Goal: Task Accomplishment & Management: Use online tool/utility

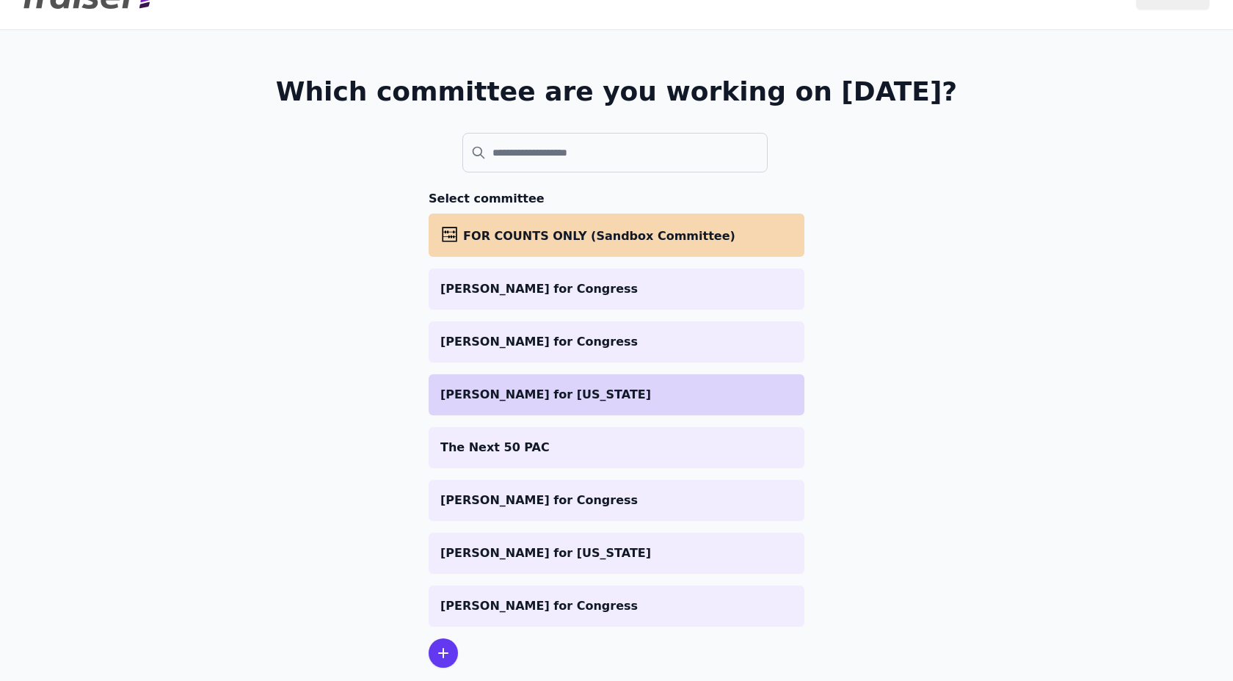
scroll to position [74, 0]
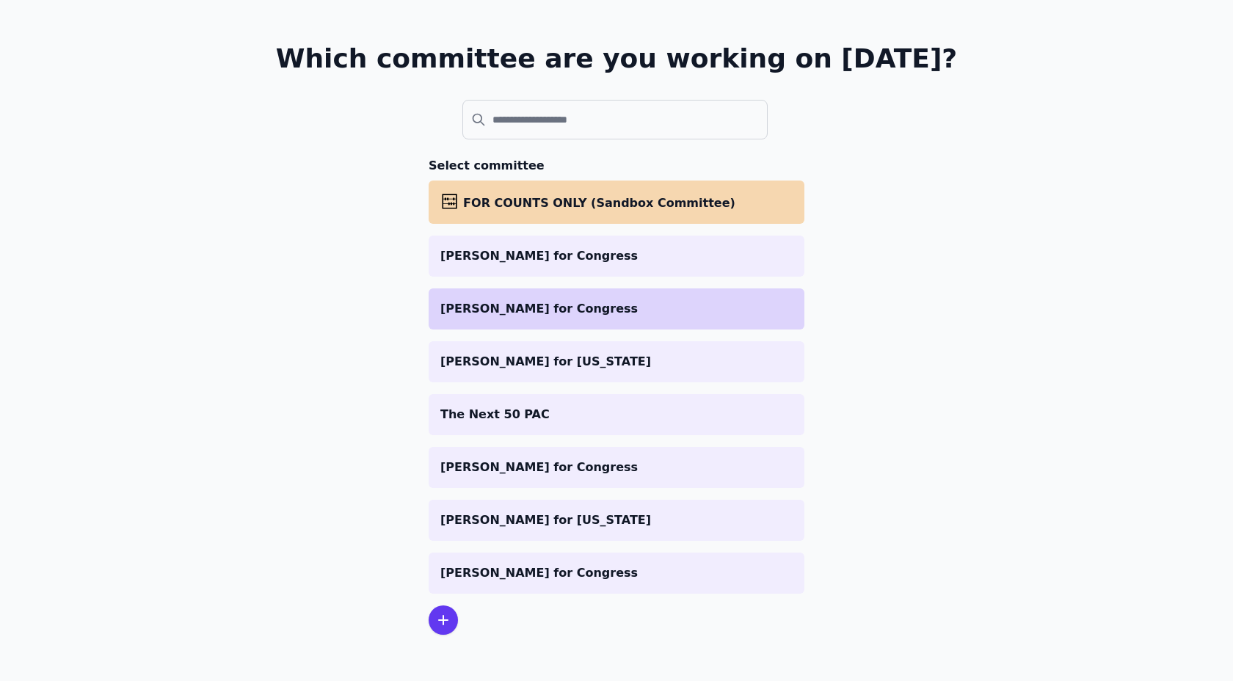
click at [638, 317] on li "Williamson for Congress" at bounding box center [617, 308] width 376 height 41
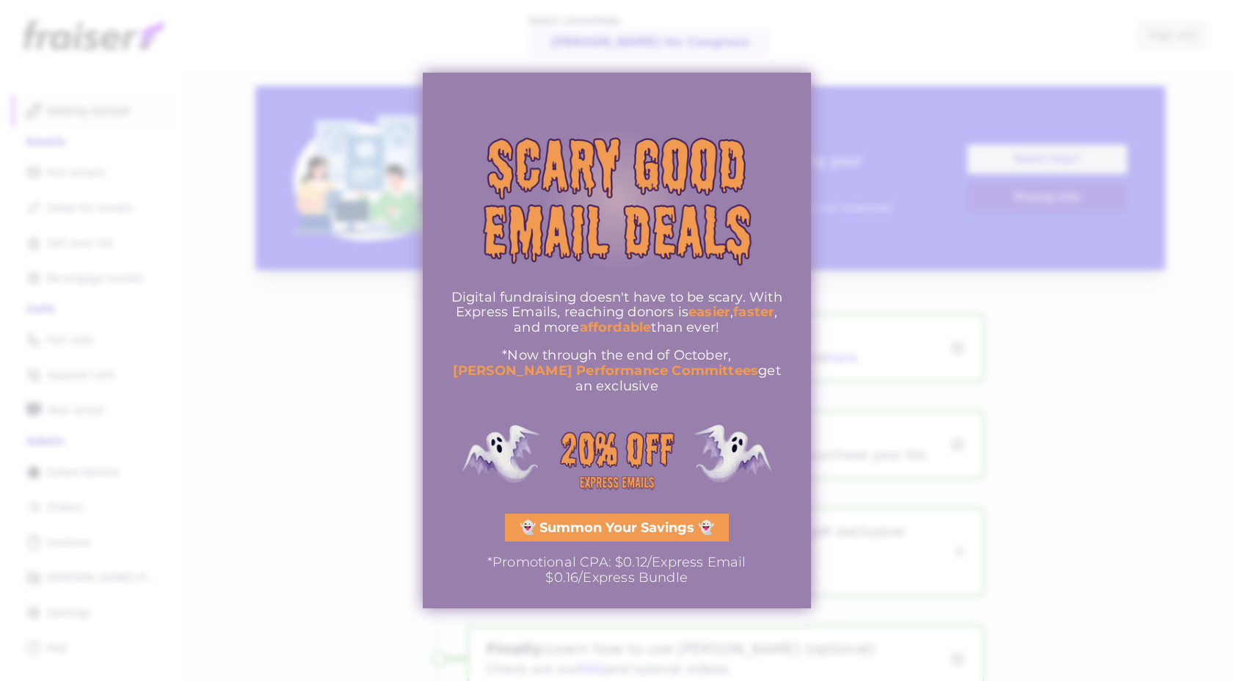
click at [330, 507] on div at bounding box center [616, 340] width 1233 height 681
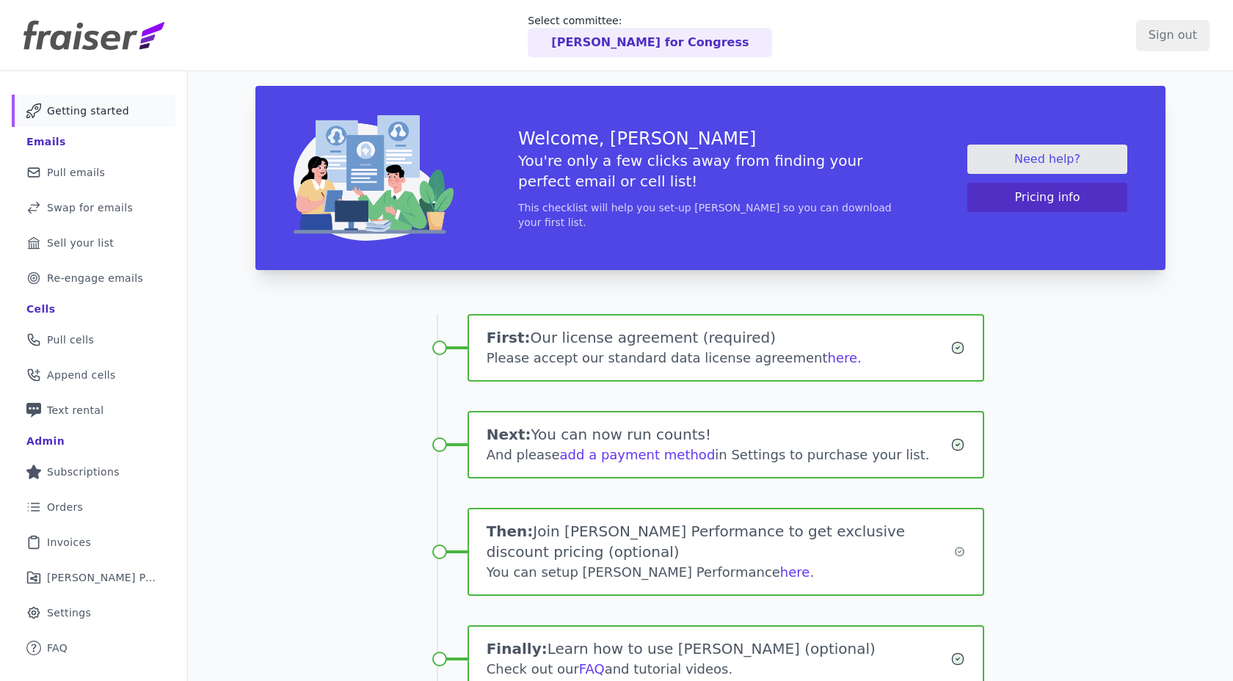
scroll to position [15, 0]
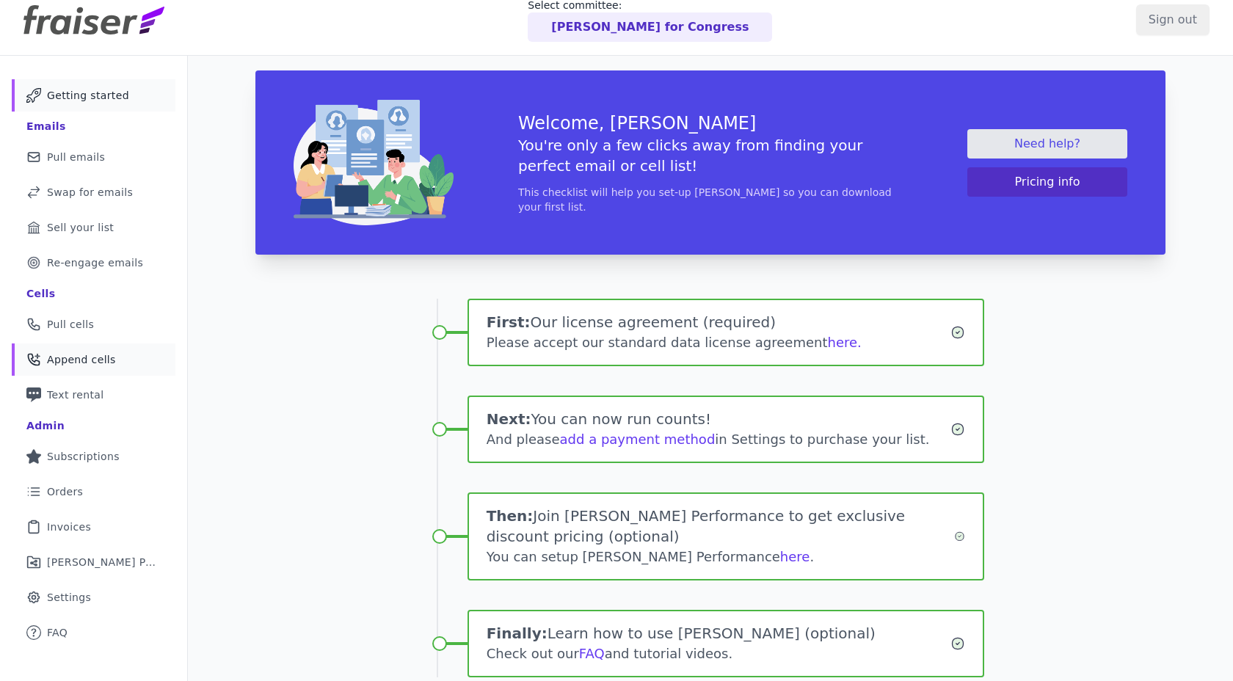
click at [43, 360] on link "Phone Icon with a plus sign Outline of a phone with a plus sign Append cells" at bounding box center [94, 360] width 164 height 32
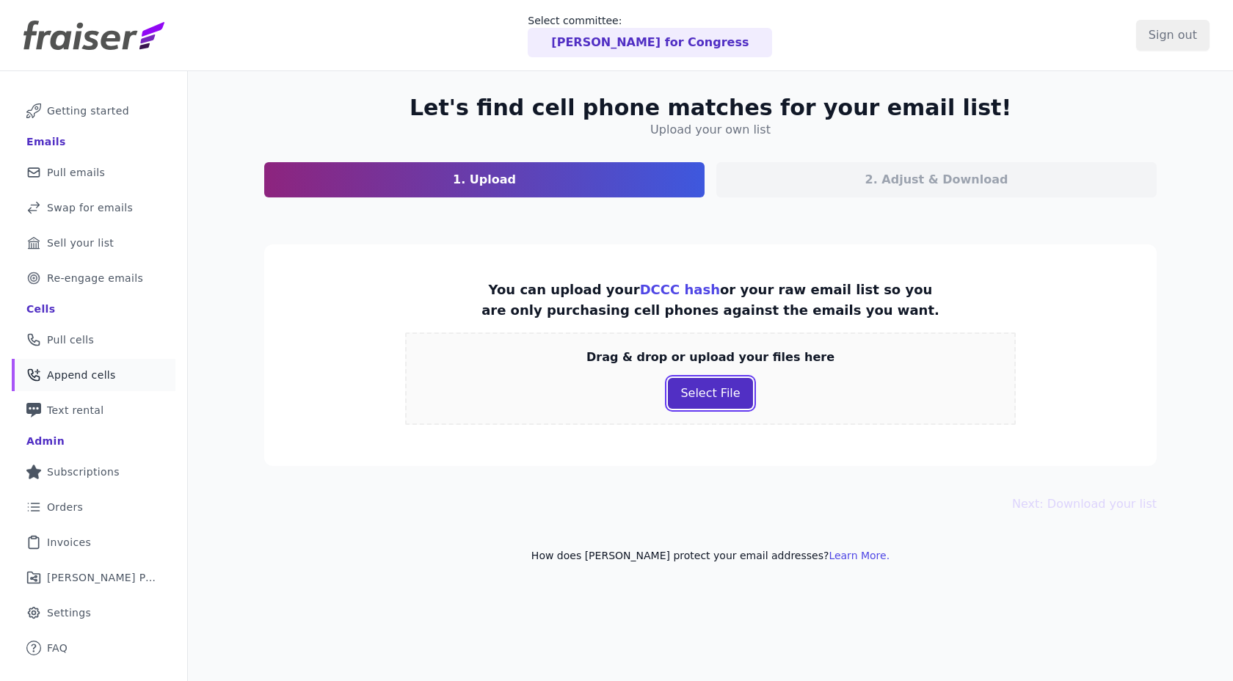
click at [674, 395] on button "Select File" at bounding box center [710, 393] width 84 height 31
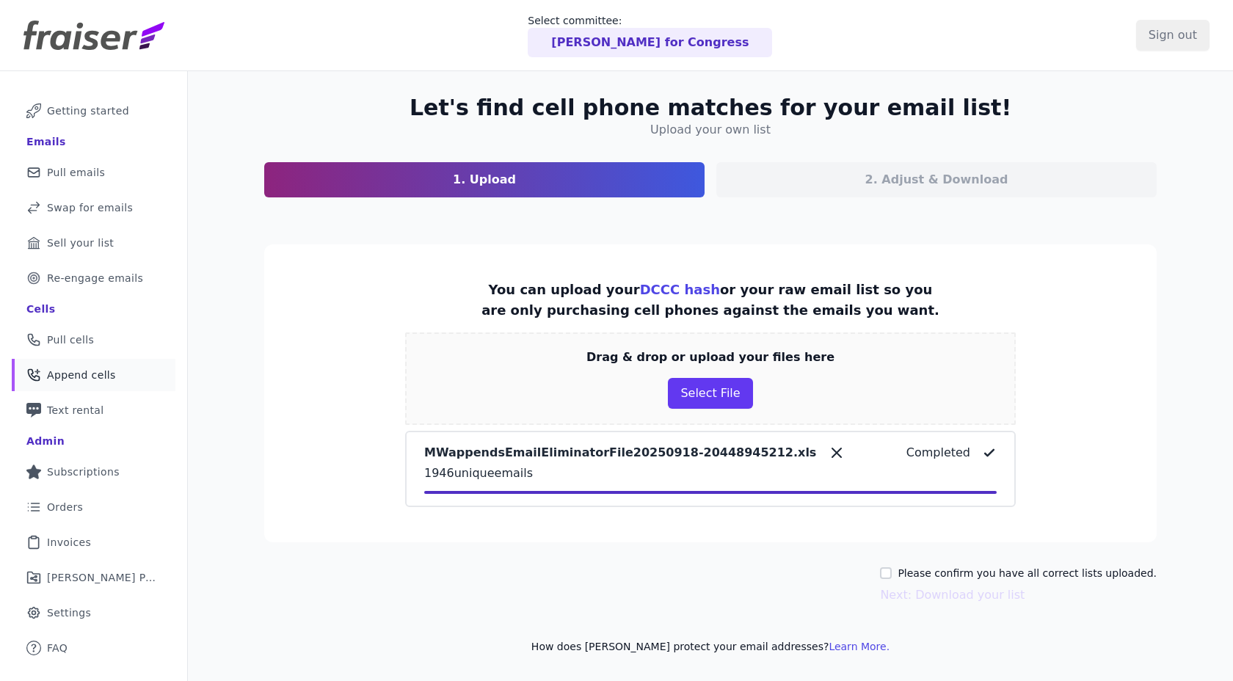
click at [909, 567] on div "Please confirm you have all correct lists uploaded." at bounding box center [1018, 573] width 277 height 15
click at [892, 577] on input "Please confirm you have all correct lists uploaded." at bounding box center [886, 573] width 12 height 12
checkbox input "true"
click at [912, 595] on button "Next: Download your list" at bounding box center [952, 595] width 145 height 18
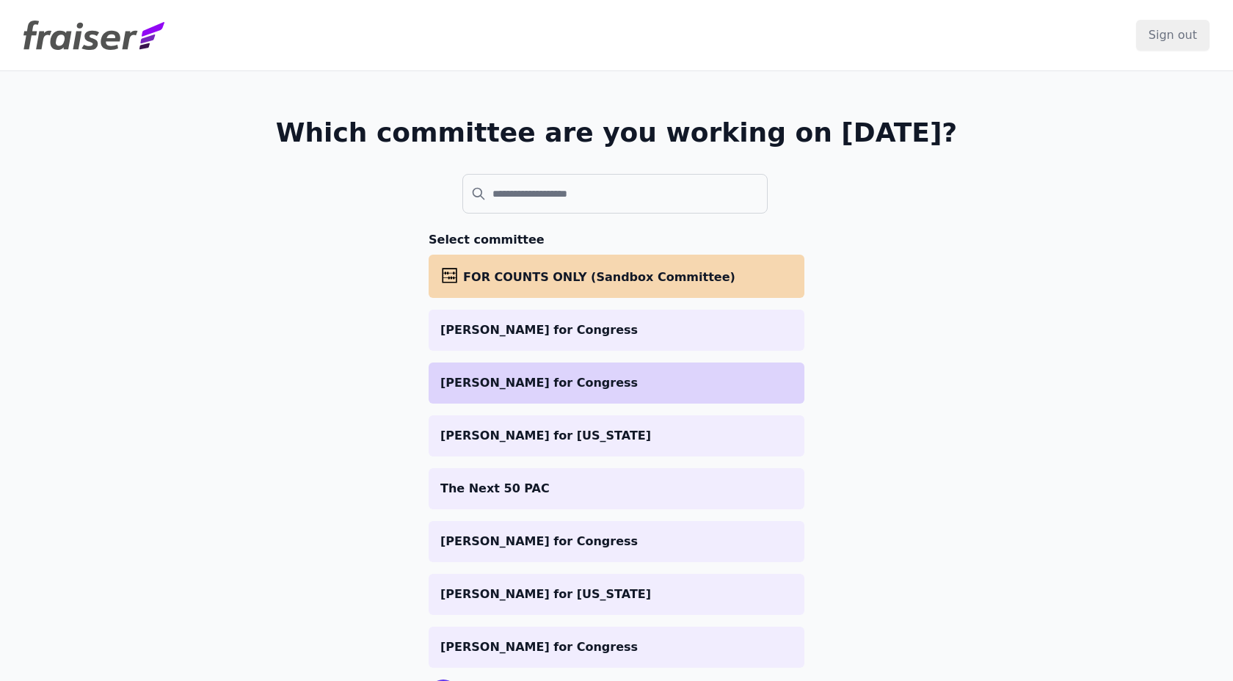
scroll to position [52, 0]
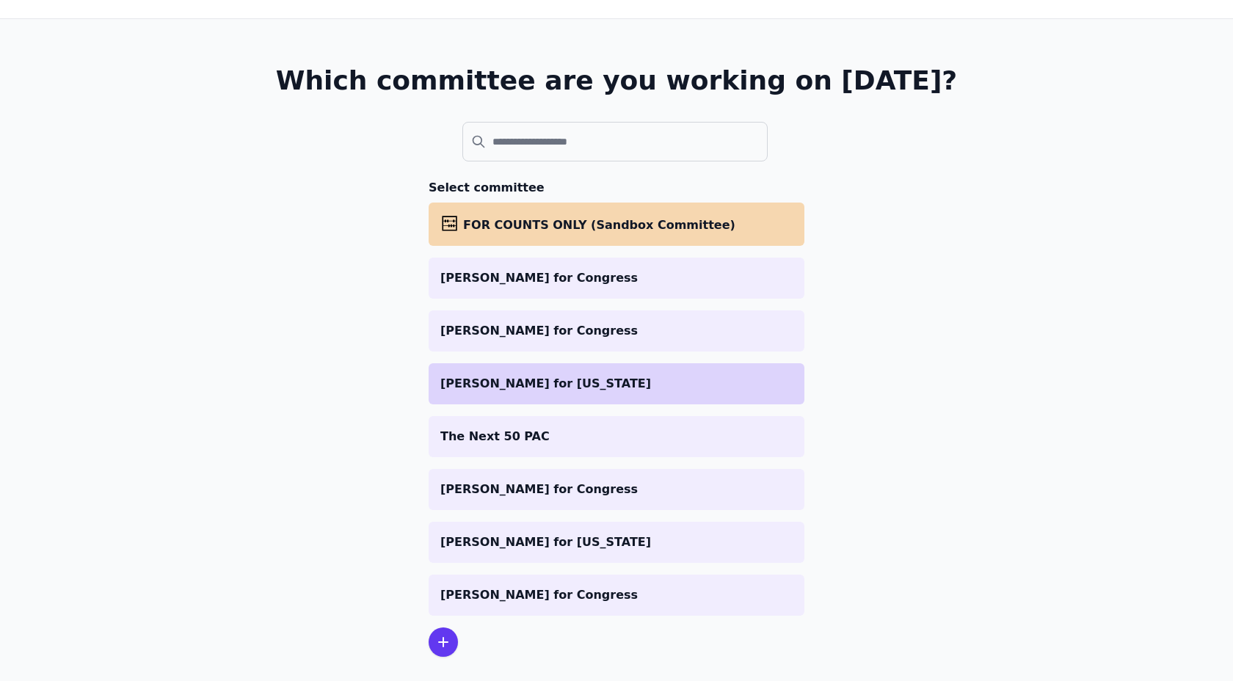
click at [586, 380] on p "[PERSON_NAME] for [US_STATE]" at bounding box center [616, 384] width 352 height 18
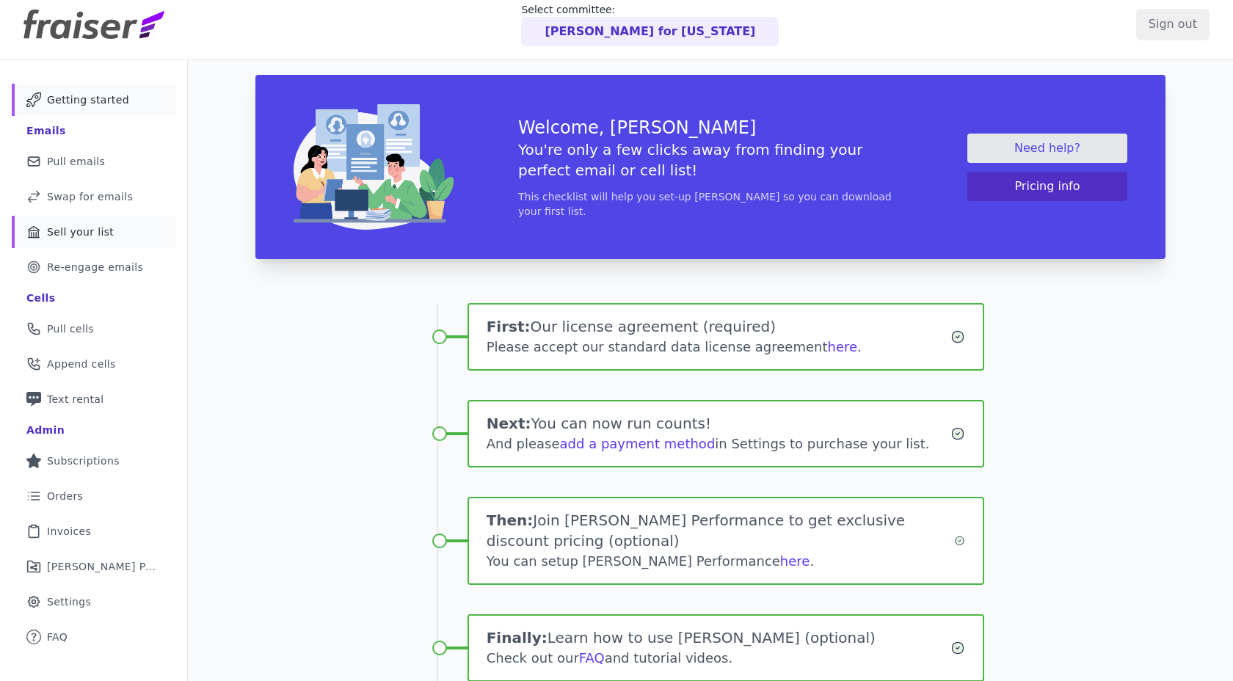
scroll to position [14, 0]
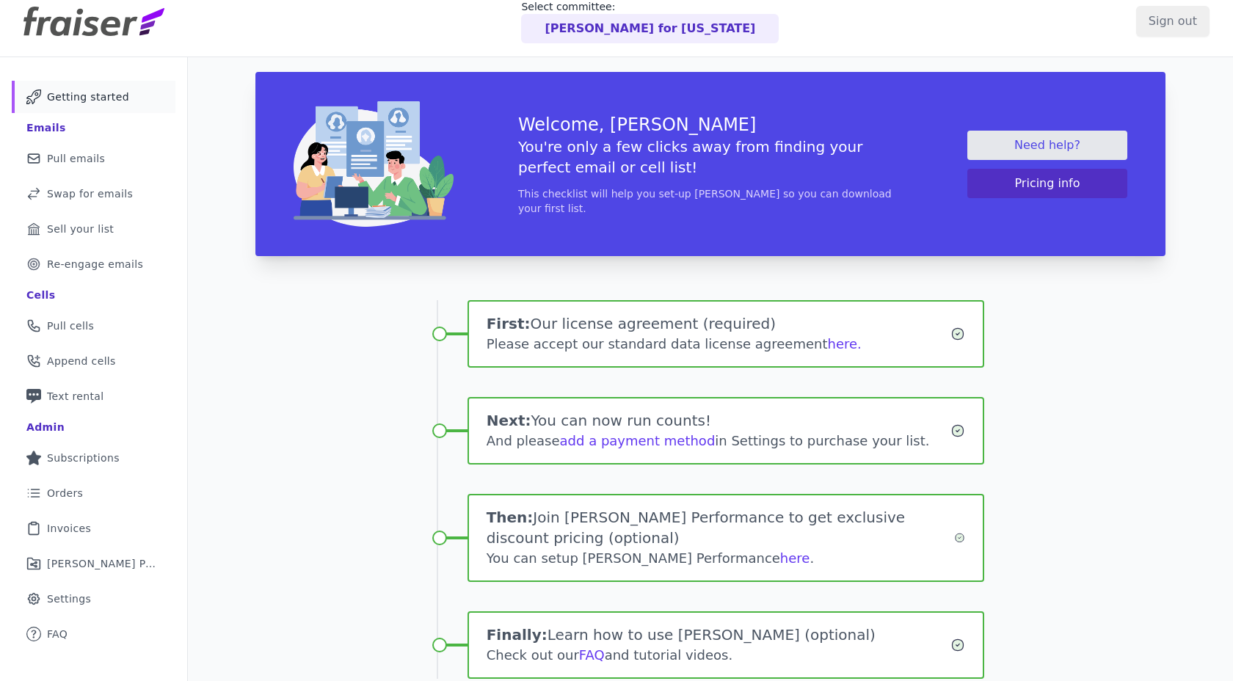
click at [603, 23] on p "[PERSON_NAME] for [US_STATE]" at bounding box center [650, 29] width 211 height 18
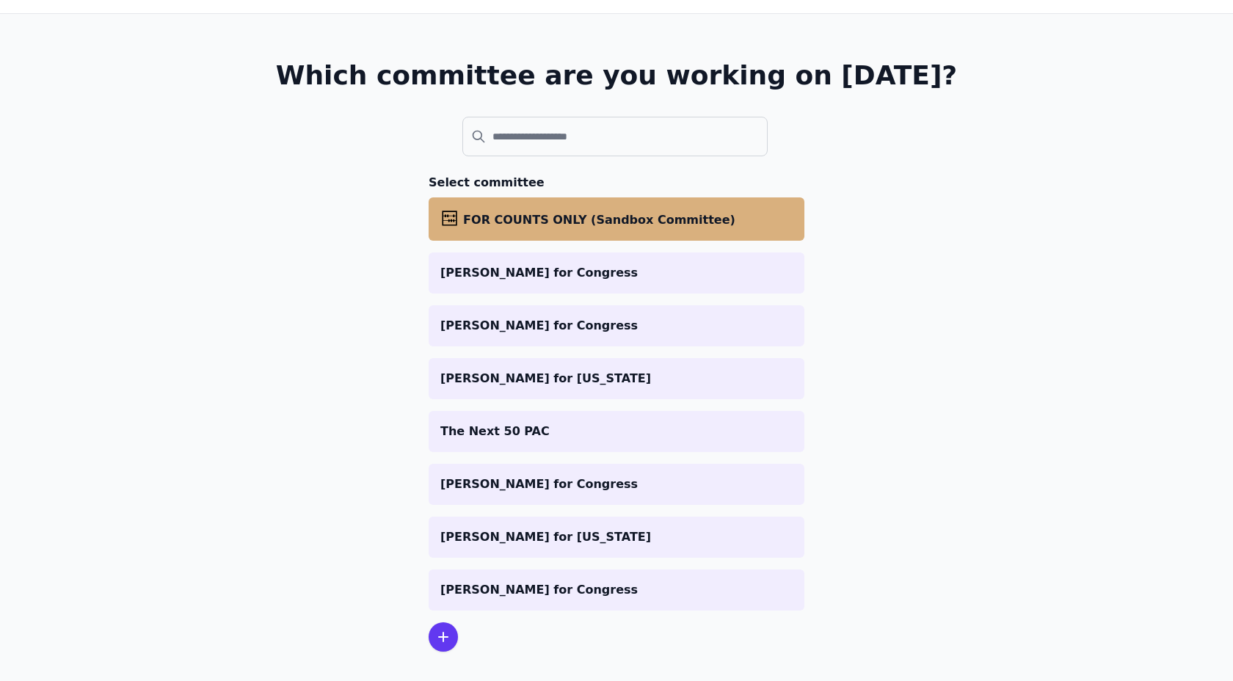
scroll to position [74, 0]
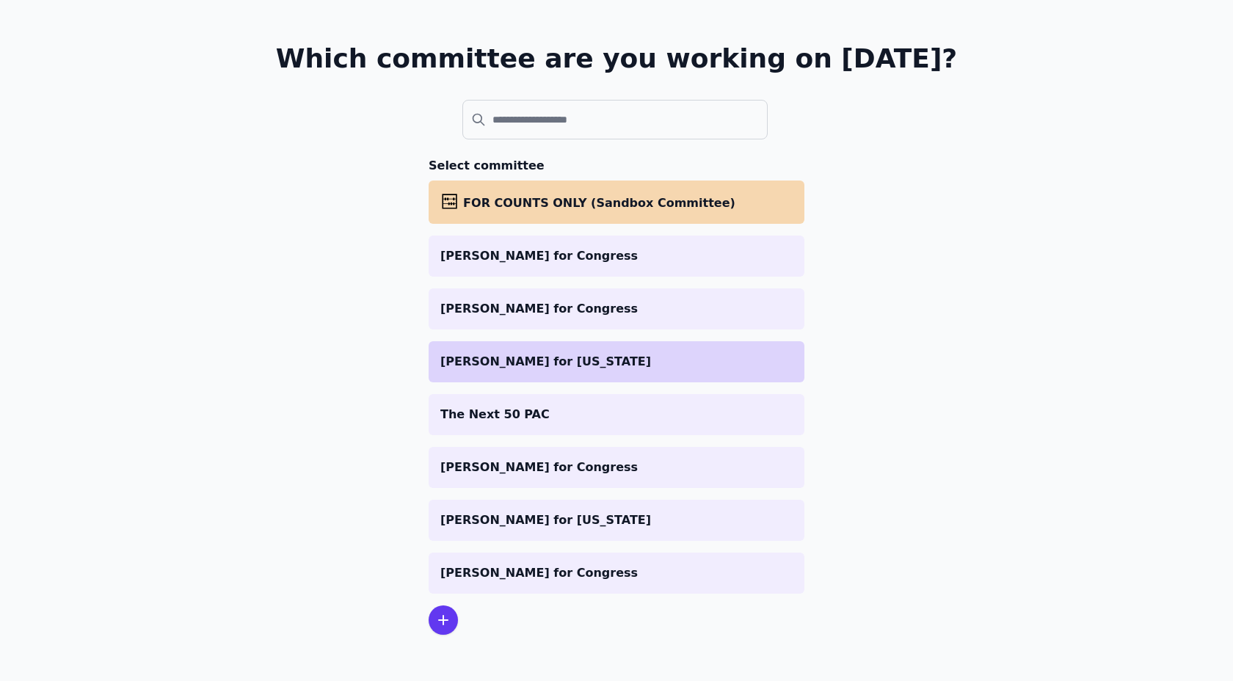
click at [486, 372] on li "[PERSON_NAME] for [US_STATE]" at bounding box center [617, 361] width 376 height 41
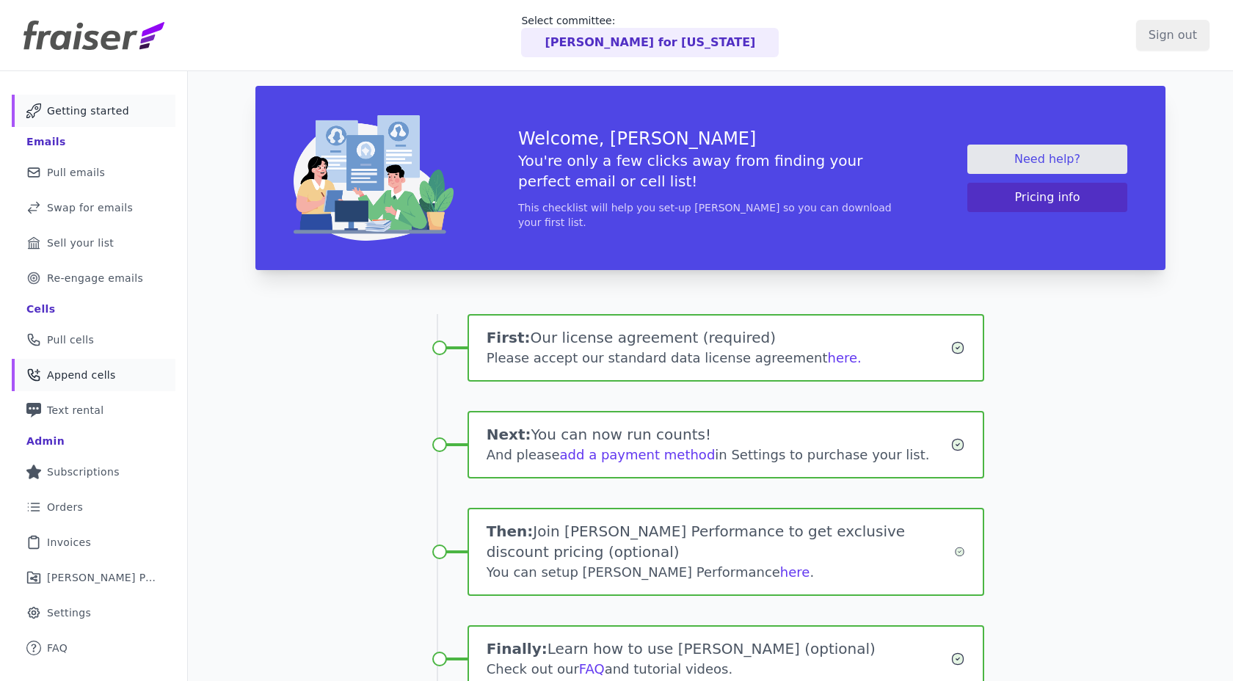
click at [71, 373] on span "Append cells" at bounding box center [81, 375] width 69 height 15
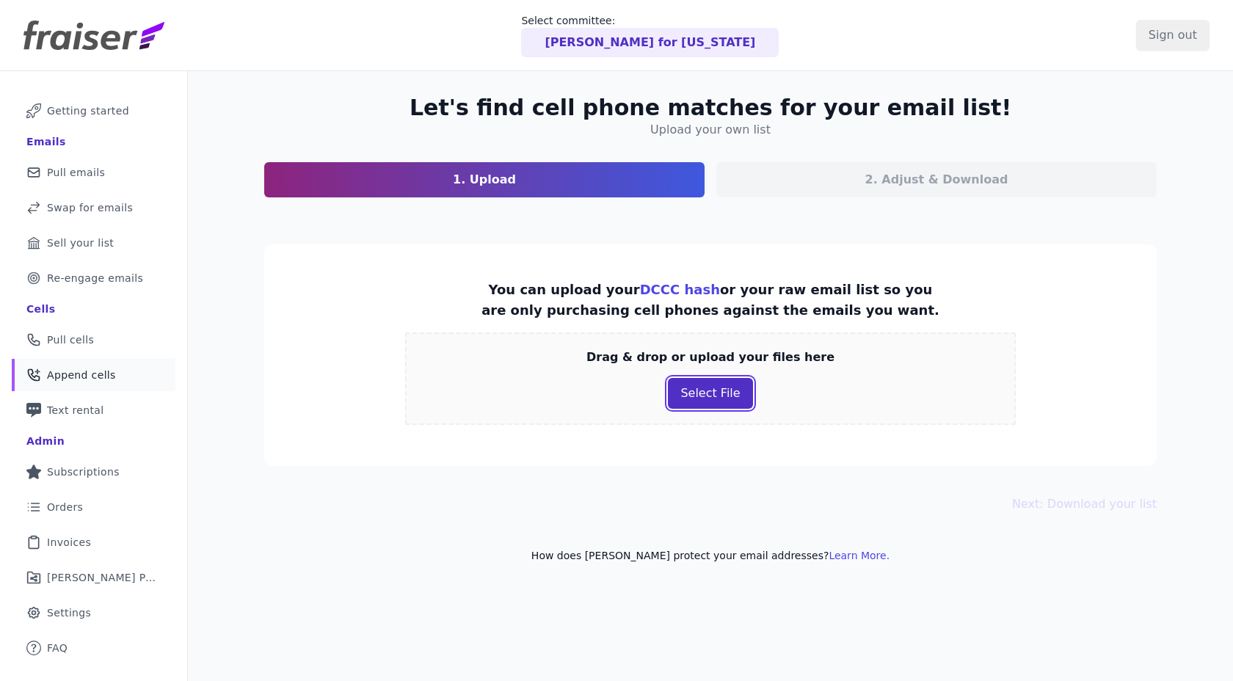
click at [686, 405] on button "Select File" at bounding box center [710, 393] width 84 height 31
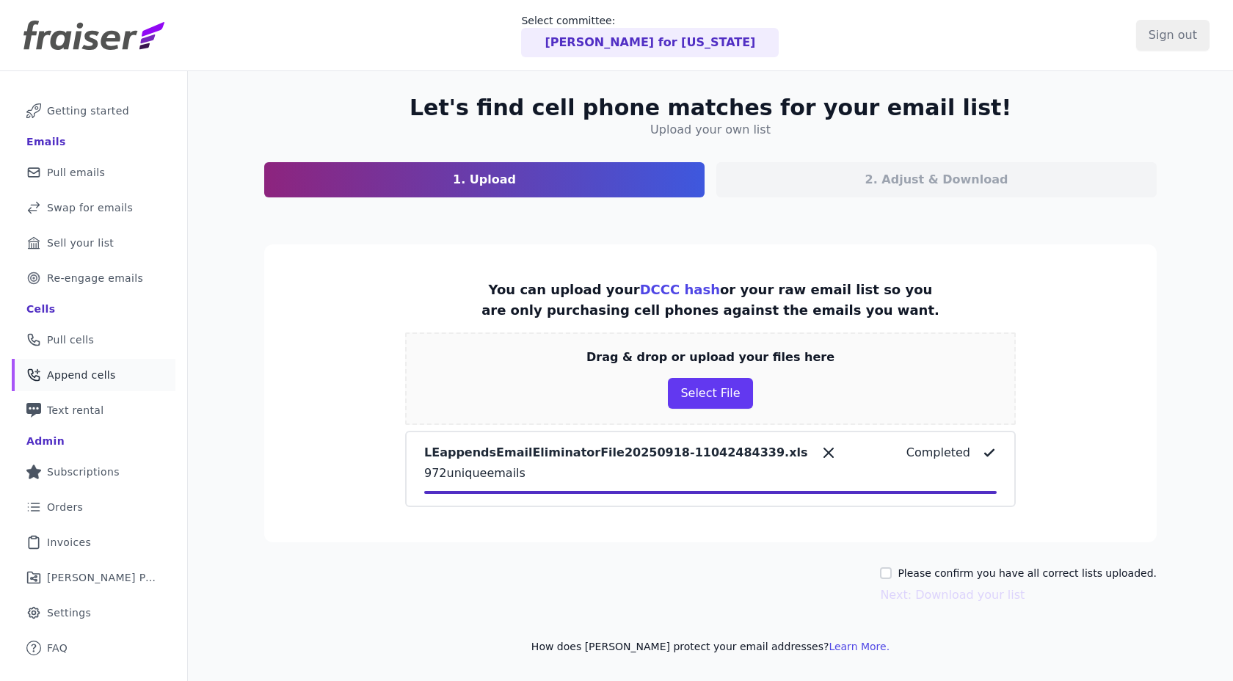
click at [935, 567] on label "Please confirm you have all correct lists uploaded." at bounding box center [1027, 573] width 259 height 15
click at [892, 567] on input "Please confirm you have all correct lists uploaded." at bounding box center [886, 573] width 12 height 12
checkbox input "true"
click at [928, 595] on button "Next: Download your list" at bounding box center [952, 595] width 145 height 18
